Goal: Task Accomplishment & Management: Manage account settings

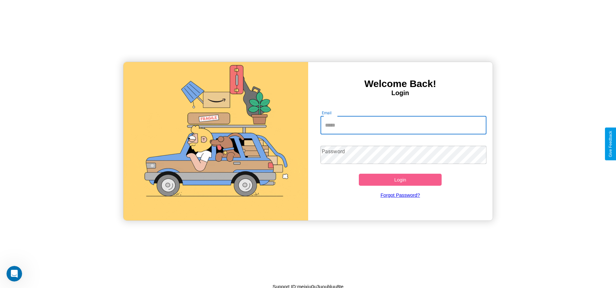
click at [403, 125] on input "Email" at bounding box center [404, 125] width 166 height 18
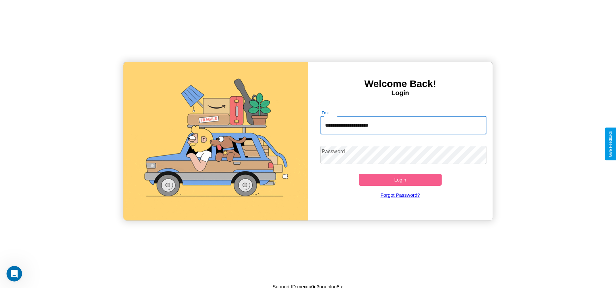
type input "**********"
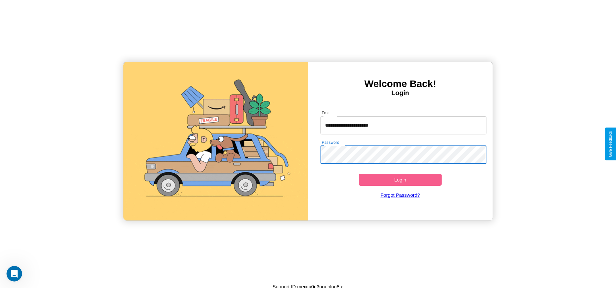
click at [400, 180] on button "Login" at bounding box center [400, 180] width 83 height 12
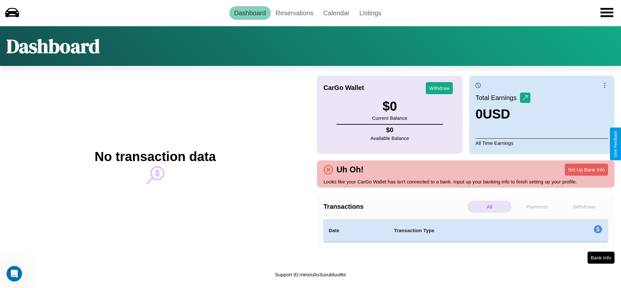
click at [537, 207] on p "Payments" at bounding box center [537, 207] width 44 height 12
click at [584, 207] on p "Withdraws" at bounding box center [584, 207] width 44 height 12
click at [489, 207] on p "All" at bounding box center [489, 207] width 44 height 12
click at [294, 13] on link "Reservations" at bounding box center [295, 13] width 48 height 14
